Goal: Information Seeking & Learning: Find contact information

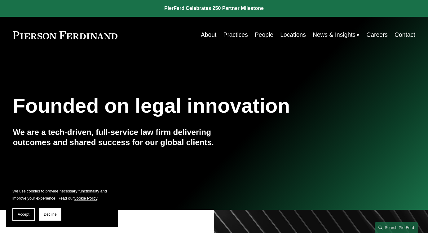
click at [407, 35] on link "Contact" at bounding box center [405, 35] width 21 height 12
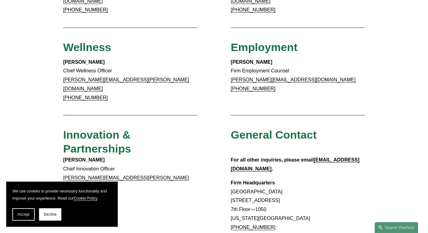
scroll to position [434, 0]
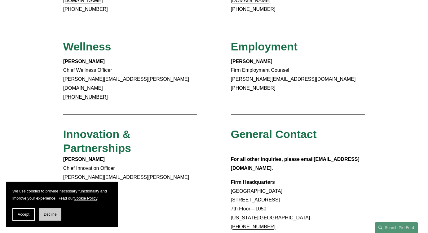
click at [46, 213] on span "Decline" at bounding box center [50, 215] width 13 height 4
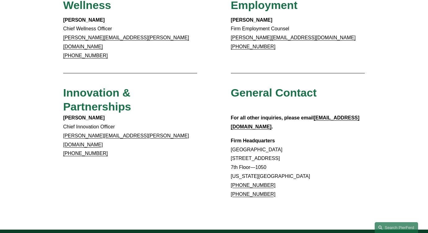
scroll to position [527, 0]
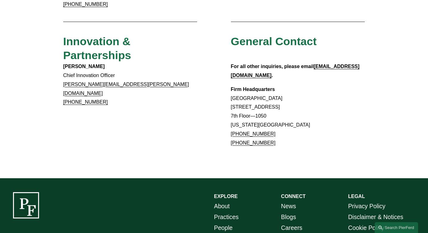
drag, startPoint x: 283, startPoint y: 106, endPoint x: 357, endPoint y: 66, distance: 84.4
click at [238, 104] on p "Firm Headquarters Rockefeller Center 1270 Avenue of the Americas 7th Floor—1050…" at bounding box center [298, 116] width 134 height 63
copy link "917.914.2279"
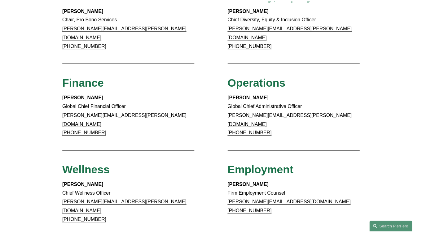
scroll to position [465, 0]
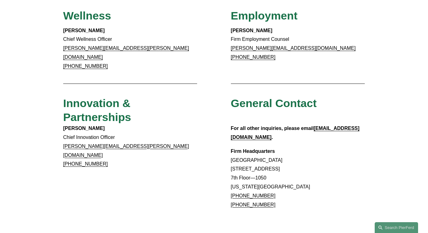
drag, startPoint x: 274, startPoint y: 174, endPoint x: 239, endPoint y: 174, distance: 35.0
click at [239, 174] on p "Firm Headquarters Rockefeller Center 1270 Avenue of the Americas 7th Floor—1050…" at bounding box center [298, 178] width 134 height 63
copy link "866.559.1811"
